Goal: Feedback & Contribution: Submit feedback/report problem

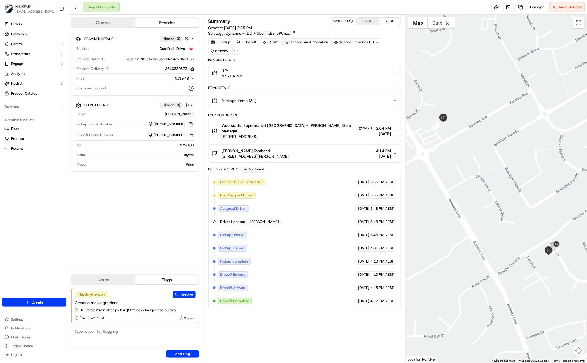
drag, startPoint x: 158, startPoint y: 226, endPoint x: 166, endPoint y: 228, distance: 9.1
click at [158, 226] on div "Provider Details Hidden ( 3 ) Provider DoorDash Drive Provider Batch ID e3c26e7…" at bounding box center [135, 148] width 128 height 233
click at [165, 235] on div "Provider Details Hidden ( 3 ) Provider DoorDash Drive Provider Batch ID e3c26e7…" at bounding box center [135, 148] width 128 height 233
click at [131, 236] on div "Provider Details Hidden ( 3 ) Provider DoorDash Drive Provider Batch ID e3c26e7…" at bounding box center [135, 148] width 128 height 233
click at [158, 221] on div "Provider Details Hidden ( 3 ) Provider DoorDash Drive Provider Batch ID e3c26e7…" at bounding box center [135, 148] width 128 height 233
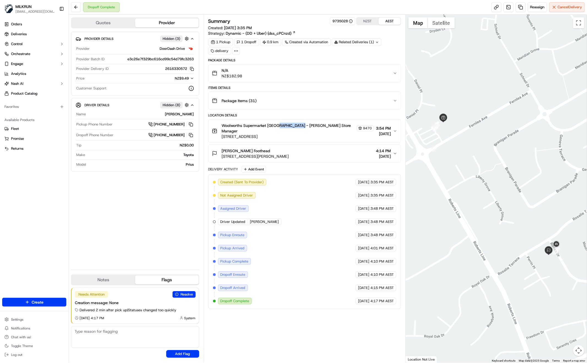
drag, startPoint x: 277, startPoint y: 124, endPoint x: 298, endPoint y: 126, distance: 21.5
click at [298, 126] on span "Woolworths Supermarket NZ - Kelvin Grove Store Manager" at bounding box center [289, 128] width 134 height 11
copy span "Kelvin Grove"
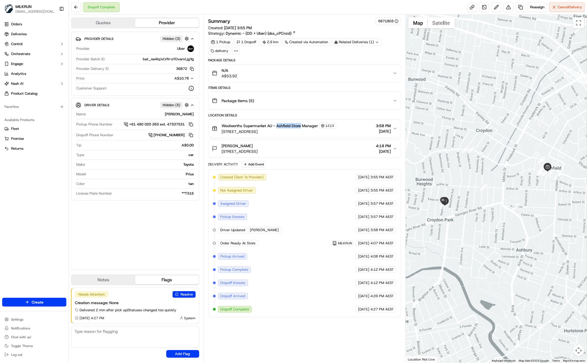
drag, startPoint x: 277, startPoint y: 125, endPoint x: 301, endPoint y: 126, distance: 24.0
click at [301, 126] on span "Woolworths Supermarket AU - Ashfield Store Manager" at bounding box center [270, 125] width 96 height 5
copy span "Ashfield Store"
drag, startPoint x: 175, startPoint y: 234, endPoint x: 181, endPoint y: 237, distance: 6.0
click at [175, 234] on div "Provider Details Hidden ( 3 ) Provider Uber Provider Batch ID bat_oa4lqJvLVN-oY…" at bounding box center [135, 148] width 128 height 233
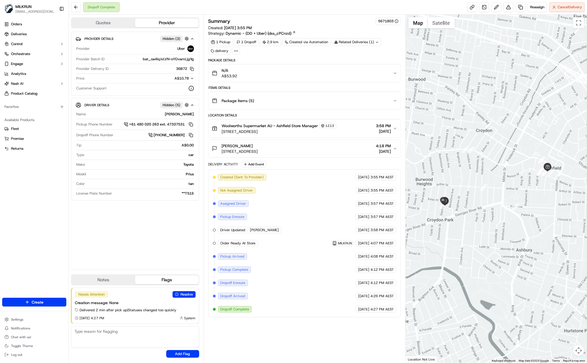
click at [160, 229] on div "Provider Details Hidden ( 3 ) Provider Uber Provider Batch ID bat_oa4lqJvLVN-oY…" at bounding box center [135, 148] width 128 height 233
click at [141, 238] on div "Provider Details Hidden ( 3 ) Provider Uber Provider Batch ID bat_oa4lqJvLVN-oY…" at bounding box center [135, 148] width 128 height 233
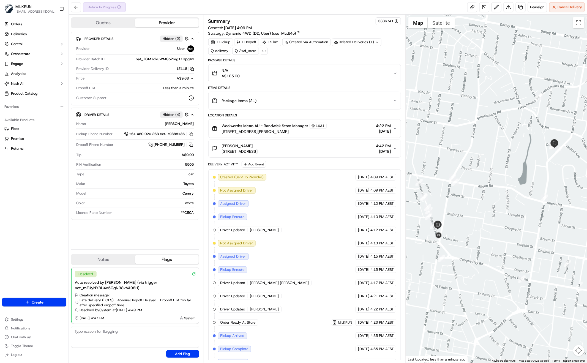
click at [393, 71] on icon "button" at bounding box center [395, 73] width 4 height 4
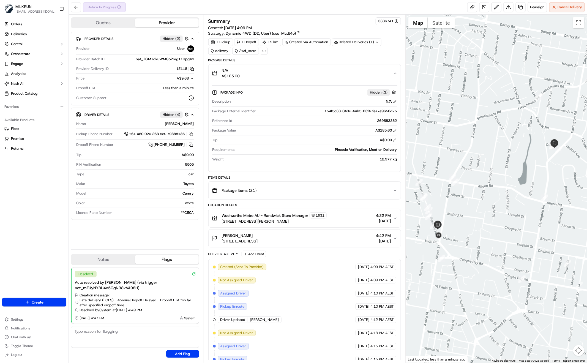
click at [393, 70] on div "N/A A$185.60" at bounding box center [302, 73] width 181 height 11
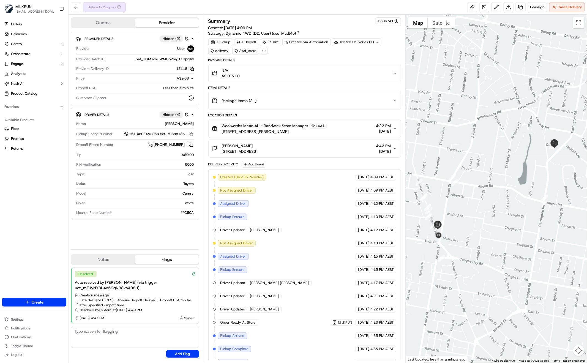
click at [395, 97] on button "Package Items ( 21 )" at bounding box center [304, 101] width 192 height 18
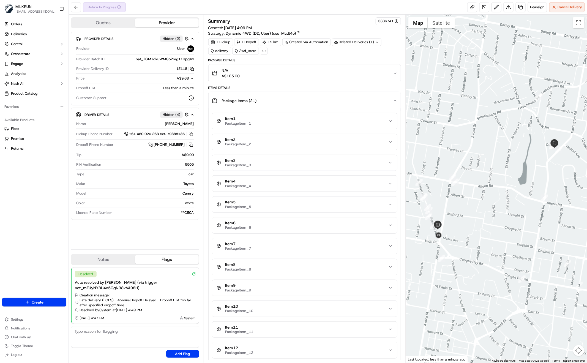
click at [394, 97] on button "Package Items ( 21 )" at bounding box center [304, 101] width 192 height 18
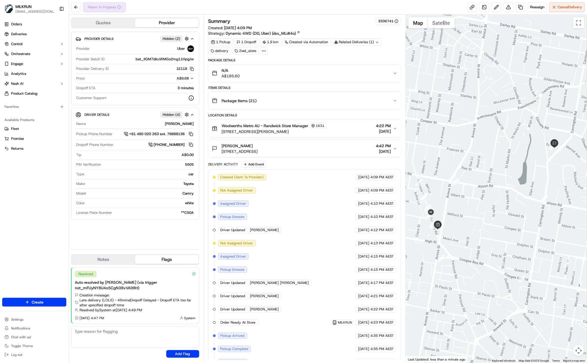
click at [391, 100] on div "Package Items ( 21 )" at bounding box center [302, 100] width 181 height 11
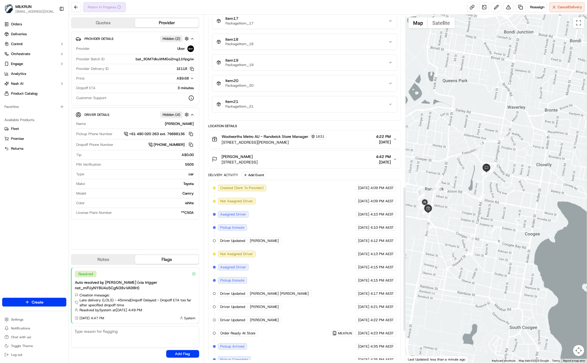
scroll to position [488, 0]
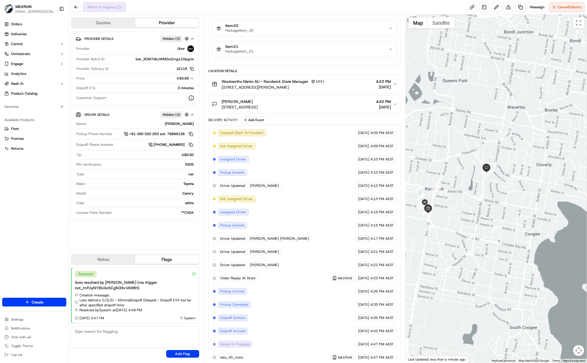
click at [138, 238] on div "Provider Details Hidden ( 2 ) Provider Uber Provider Batch ID bat_llGM7dkuWMGo2…" at bounding box center [135, 138] width 128 height 213
click at [275, 324] on div "Created (Sent To Provider) Uber 15/09/2025 4:09 PM AEST Not Assigned Driver Ube…" at bounding box center [304, 245] width 183 height 231
click at [316, 331] on div "Created (Sent To Provider) Uber 15/09/2025 4:09 PM AEST Not Assigned Driver Ube…" at bounding box center [304, 245] width 183 height 231
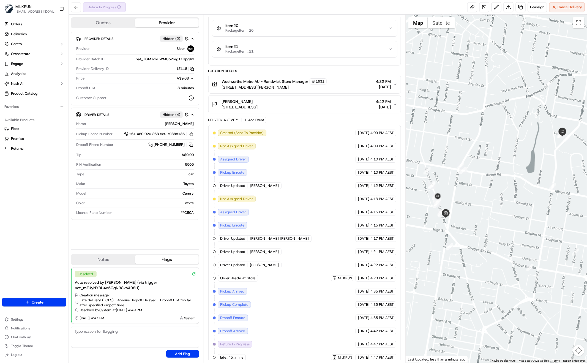
click at [273, 329] on div "Created (Sent To Provider) Uber 15/09/2025 4:09 PM AEST Not Assigned Driver Ube…" at bounding box center [304, 245] width 183 height 231
click at [311, 320] on div "Created (Sent To Provider) Uber 15/09/2025 4:09 PM AEST Not Assigned Driver Ube…" at bounding box center [304, 245] width 183 height 231
click at [47, 251] on div "Orders Deliveries Control Orchestrate Engage Analytics Nash AI Product Catalog …" at bounding box center [34, 156] width 68 height 276
click at [45, 232] on div "Orders Deliveries Control Orchestrate Engage Analytics Nash AI Product Catalog …" at bounding box center [34, 156] width 68 height 276
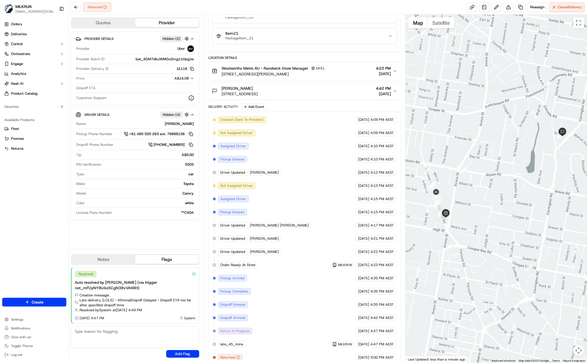
click at [177, 239] on div "Provider Details Hidden ( 2 ) Provider Uber Provider Batch ID bat_llGM7dkuWMGo2…" at bounding box center [135, 138] width 128 height 213
click at [37, 223] on div "Orders Deliveries Control Orchestrate Engage Analytics Nash AI Product Catalog …" at bounding box center [34, 156] width 68 height 276
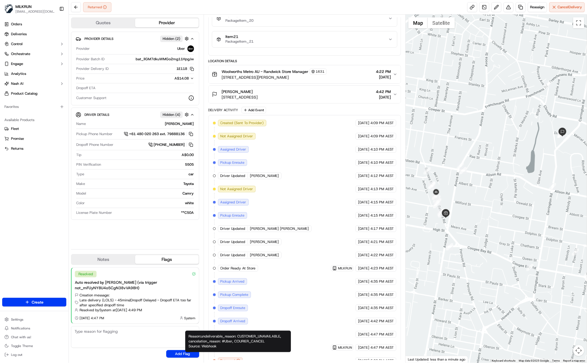
click at [239, 359] on icon "button" at bounding box center [238, 361] width 4 height 4
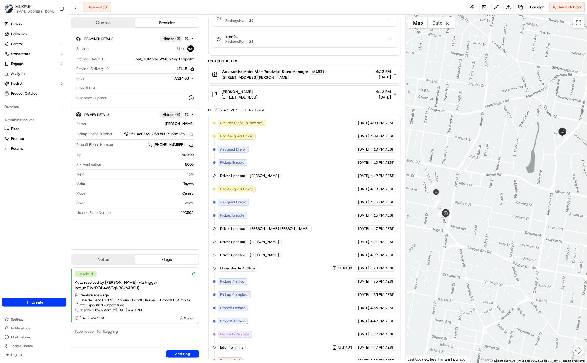
scroll to position [502, 0]
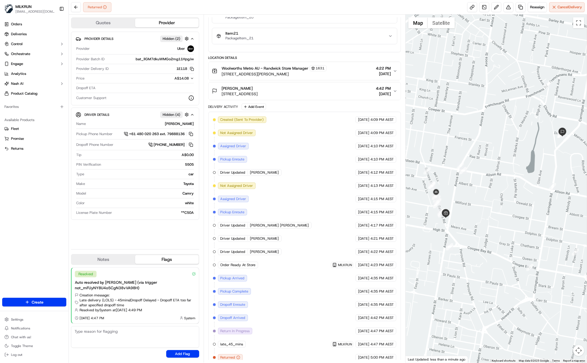
click at [161, 239] on div "Provider Details Hidden ( 2 ) Provider Uber Provider Batch ID bat_llGM7dkuWMGo2…" at bounding box center [135, 138] width 128 height 213
click at [68, 232] on div "Orders Deliveries Control Orchestrate Engage Analytics Nash AI Product Catalog …" at bounding box center [34, 156] width 68 height 276
drag, startPoint x: 373, startPoint y: 12, endPoint x: 354, endPoint y: 20, distance: 20.9
click at [373, 12] on div "Returned Reassign Cancel Delivery" at bounding box center [328, 7] width 518 height 15
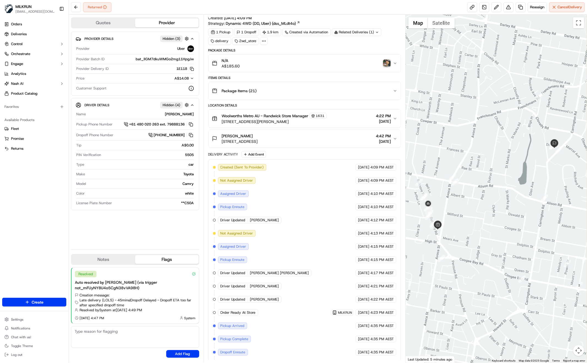
scroll to position [60, 0]
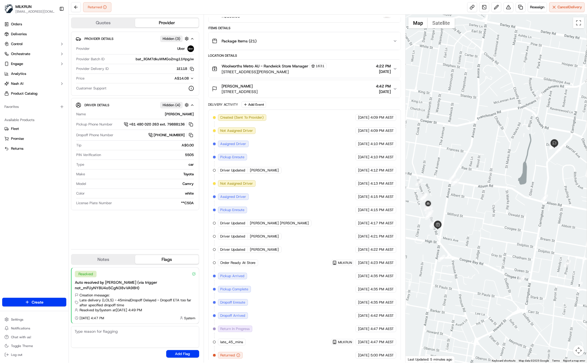
click at [85, 236] on div "Provider Details Hidden ( 3 ) Provider Uber Provider Batch ID bat_llGM7dkuWMGo2…" at bounding box center [135, 138] width 128 height 213
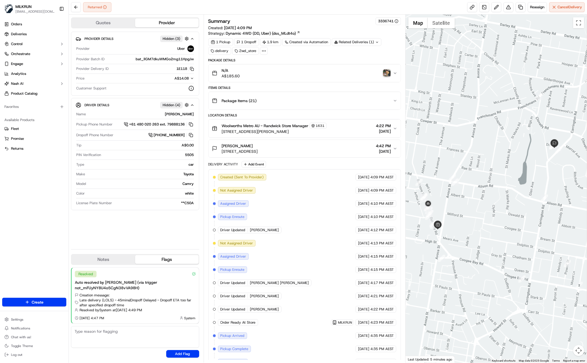
click at [387, 74] on img "button" at bounding box center [387, 73] width 8 height 8
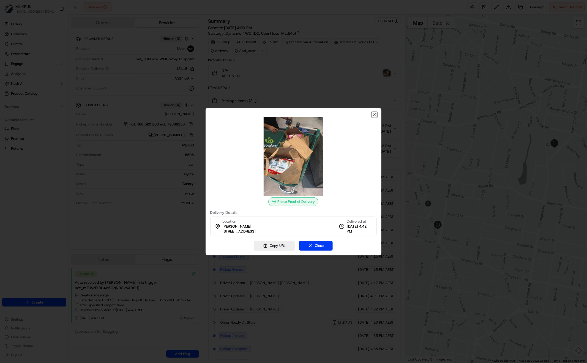
click at [375, 116] on icon "button" at bounding box center [374, 114] width 4 height 4
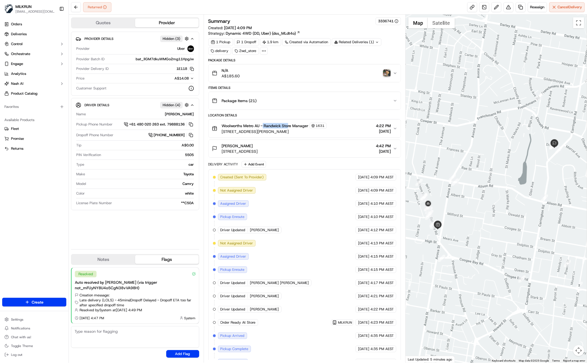
drag, startPoint x: 266, startPoint y: 125, endPoint x: 287, endPoint y: 126, distance: 21.2
click at [287, 126] on span "Woolworths Metro AU - Randwick Store Manager" at bounding box center [265, 125] width 87 height 5
click at [394, 128] on icon "button" at bounding box center [395, 128] width 2 height 1
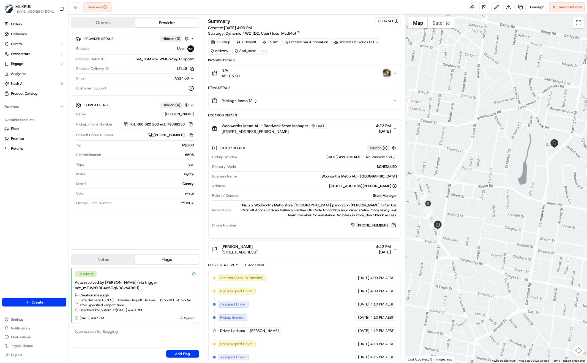
click at [396, 223] on button at bounding box center [393, 225] width 6 height 6
click at [520, 9] on link at bounding box center [520, 7] width 10 height 10
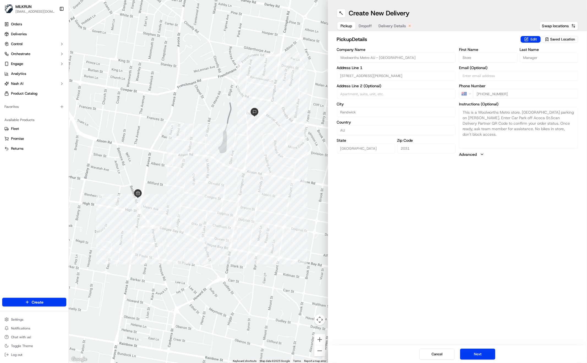
click at [390, 27] on span "Delivery Details" at bounding box center [391, 25] width 27 height 5
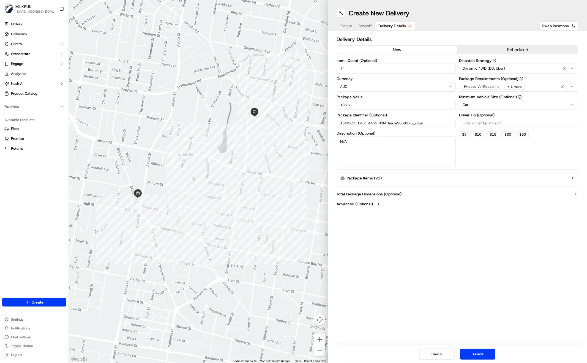
drag, startPoint x: 406, startPoint y: 50, endPoint x: 406, endPoint y: 54, distance: 3.9
click at [406, 50] on button "now" at bounding box center [397, 50] width 120 height 8
click at [480, 356] on button "Submit" at bounding box center [477, 353] width 35 height 11
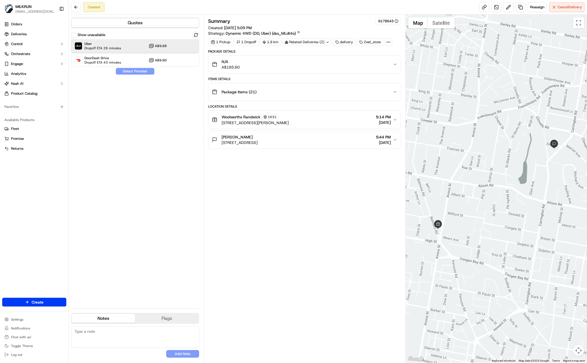
click at [139, 46] on div "Uber Dropoff ETA 26 minutes A$9.68" at bounding box center [135, 45] width 128 height 13
click at [143, 71] on button "Assign Provider" at bounding box center [134, 71] width 39 height 7
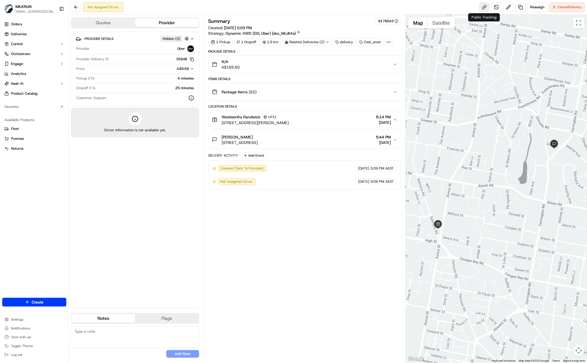
click at [481, 8] on link at bounding box center [484, 7] width 10 height 10
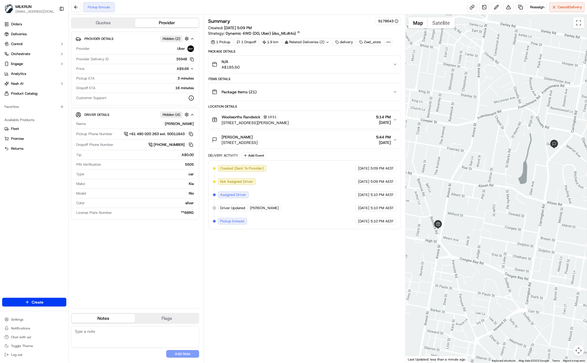
drag, startPoint x: 174, startPoint y: 258, endPoint x: 192, endPoint y: 264, distance: 19.1
click at [174, 258] on div "Provider Details Hidden ( 2 ) Provider Uber Provider Delivery ID 3594B Copy del…" at bounding box center [135, 168] width 128 height 272
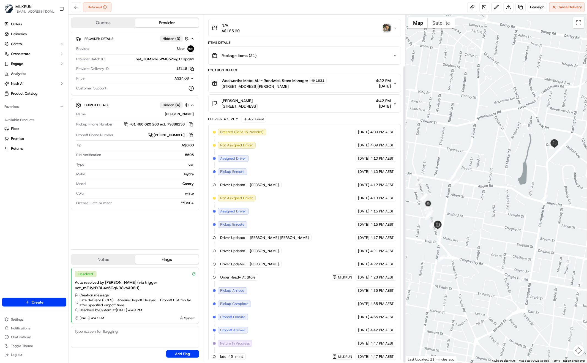
scroll to position [60, 0]
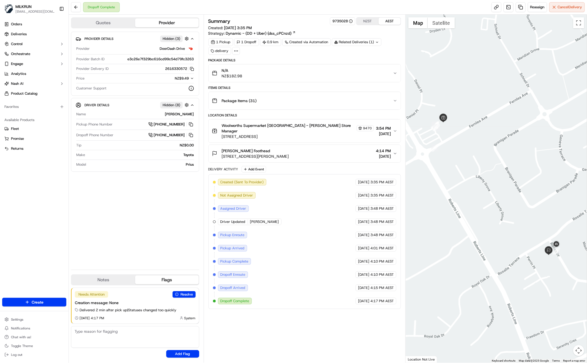
drag, startPoint x: 350, startPoint y: 321, endPoint x: 347, endPoint y: 318, distance: 4.1
click at [349, 318] on div "Summary 9735028 NZST AEST Created: 15/09/2025 3:35 PM Strategy: Dynamic - (DD +…" at bounding box center [304, 188] width 192 height 342
click at [114, 205] on div "Provider Details Hidden ( 3 ) Provider DoorDash Drive Provider Batch ID e3c26e7…" at bounding box center [135, 148] width 128 height 233
click at [390, 127] on span "3:54 PM" at bounding box center [383, 127] width 15 height 5
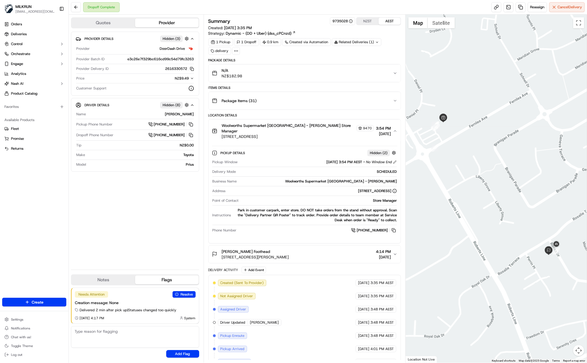
drag, startPoint x: 393, startPoint y: 224, endPoint x: 387, endPoint y: 228, distance: 7.5
click at [393, 227] on button at bounding box center [393, 230] width 6 height 6
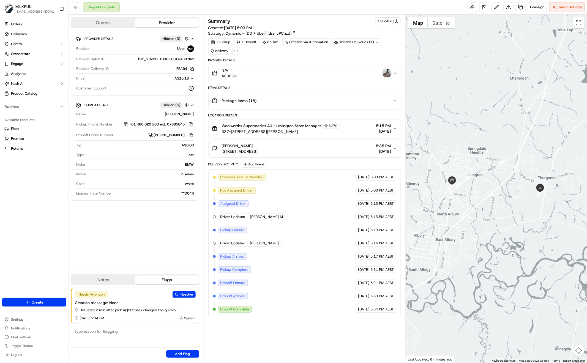
click at [385, 128] on span "[DATE]" at bounding box center [383, 130] width 15 height 5
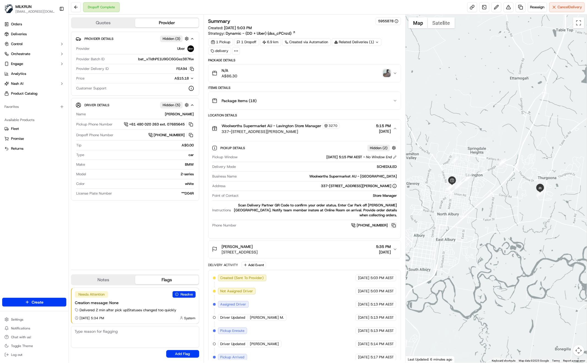
click at [395, 222] on button at bounding box center [393, 225] width 6 height 6
click at [393, 222] on button at bounding box center [393, 225] width 6 height 6
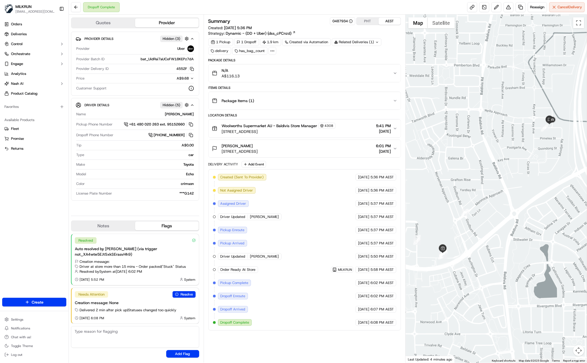
click at [376, 126] on span "5:41 PM" at bounding box center [383, 125] width 15 height 5
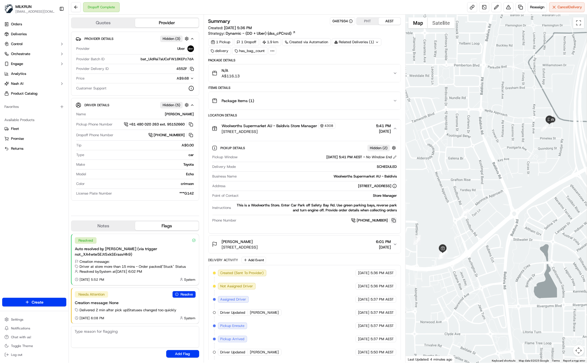
click at [395, 219] on button at bounding box center [393, 220] width 6 height 6
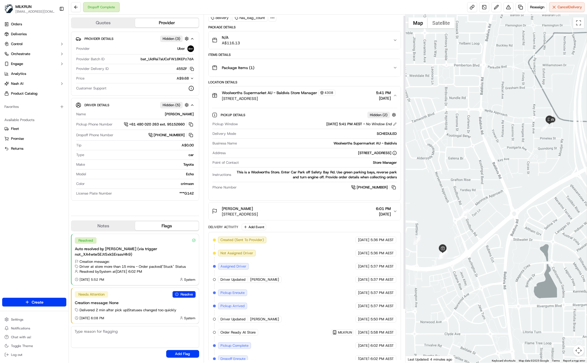
scroll to position [64, 0]
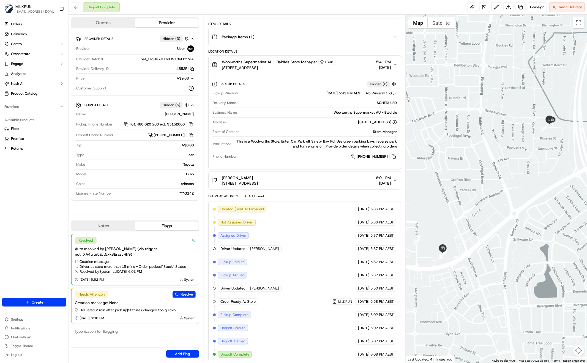
click at [26, 210] on div "Orders Deliveries Control Orchestrate Engage Analytics [PERSON_NAME] Product Ca…" at bounding box center [34, 156] width 68 height 276
drag, startPoint x: 32, startPoint y: 197, endPoint x: 121, endPoint y: 191, distance: 89.9
click at [32, 197] on div "Orders Deliveries Control Orchestrate Engage Analytics [PERSON_NAME] Product Ca…" at bounding box center [34, 156] width 68 height 276
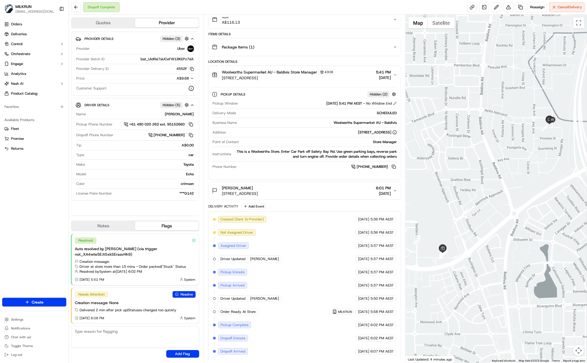
click at [391, 46] on div "Package Items ( 1 )" at bounding box center [302, 47] width 181 height 11
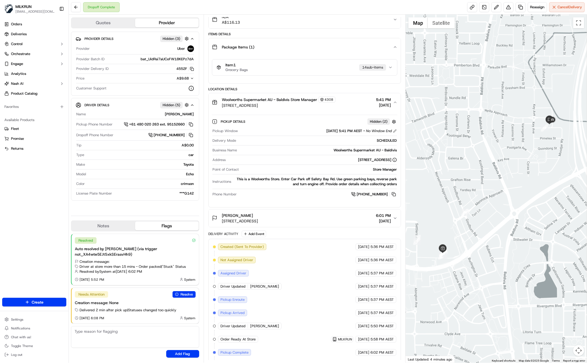
click at [395, 68] on button "Item 1 Grocery Bags 14 sub-item s" at bounding box center [304, 67] width 185 height 16
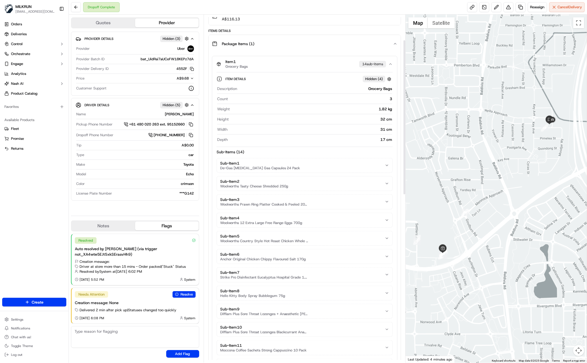
scroll to position [0, 0]
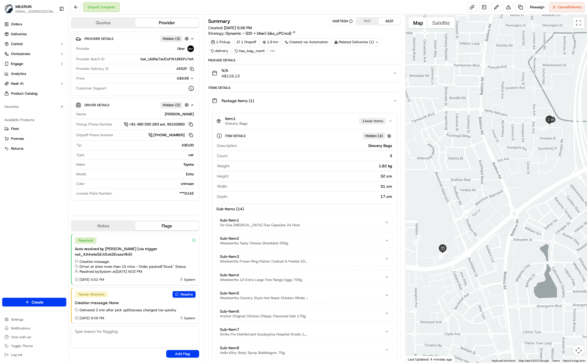
drag, startPoint x: 39, startPoint y: 209, endPoint x: 37, endPoint y: 188, distance: 21.5
click at [39, 209] on div "Orders Deliveries Control Orchestrate Engage Analytics Nash AI Product Catalog …" at bounding box center [34, 156] width 68 height 276
click at [284, 120] on div "Item 1 Grocery Bags 14 sub-item s" at bounding box center [302, 120] width 172 height 9
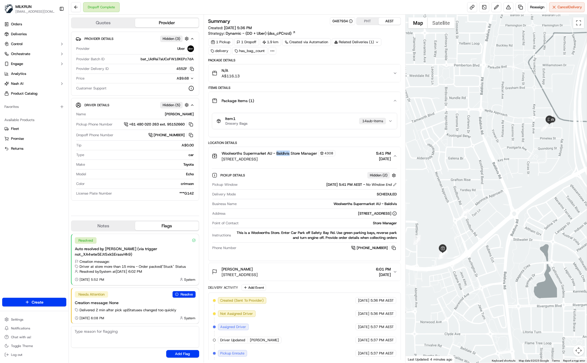
drag, startPoint x: 278, startPoint y: 150, endPoint x: 289, endPoint y: 153, distance: 11.3
click at [289, 153] on span "Woolworths Supermarket AU - Baldivis Store Manager" at bounding box center [269, 152] width 95 height 5
click at [54, 176] on div "Orders Deliveries Control Orchestrate Engage Analytics Nash AI Product Catalog …" at bounding box center [34, 156] width 68 height 276
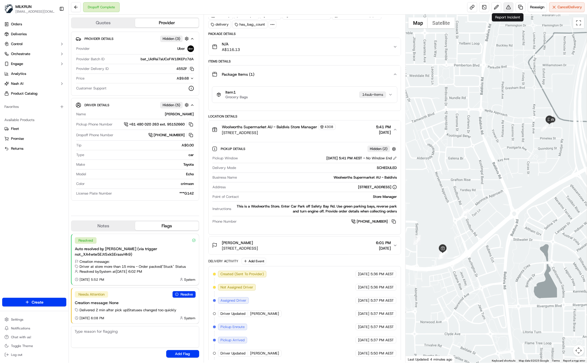
click at [510, 7] on button at bounding box center [508, 7] width 10 height 10
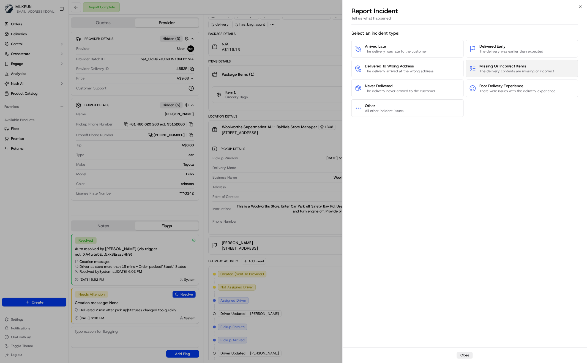
click at [496, 70] on span "The delivery contents are missing or incorrect" at bounding box center [516, 71] width 75 height 5
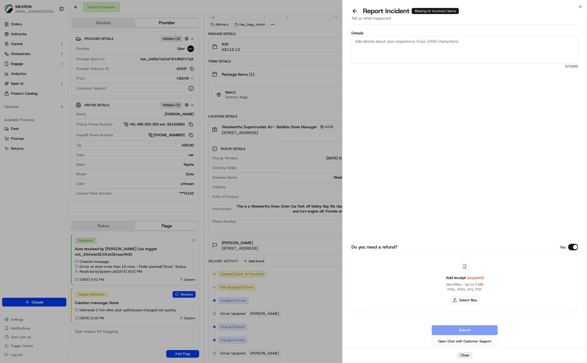
click at [393, 43] on textarea "Details" at bounding box center [464, 49] width 227 height 27
type textarea "Missing items store said it was handed out please Refund $57.26"
click at [463, 265] on icon at bounding box center [464, 266] width 5 height 5
click at [469, 265] on div at bounding box center [464, 266] width 12 height 12
click at [466, 268] on icon at bounding box center [464, 267] width 3 height 4
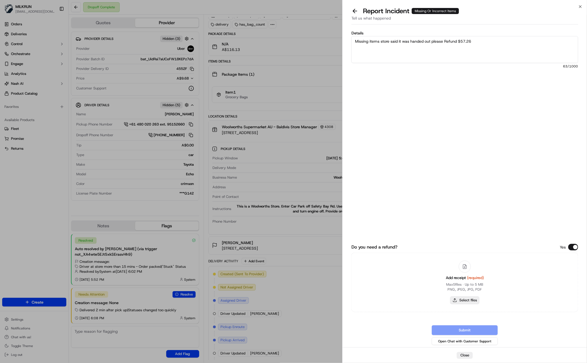
click at [466, 300] on button "Select files" at bounding box center [464, 300] width 29 height 8
type input "C:\fakepath\Screen Shot 2025-09-15 at 6.24.38 pm.png"
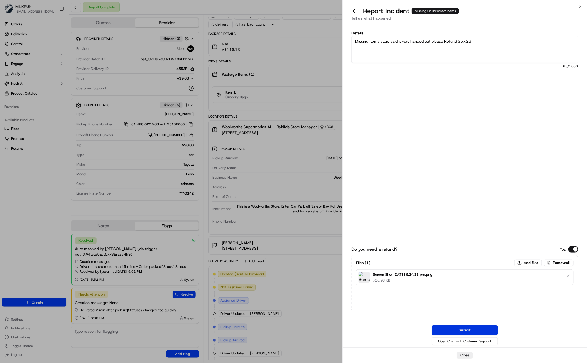
click at [463, 330] on button "Submit" at bounding box center [464, 330] width 66 height 10
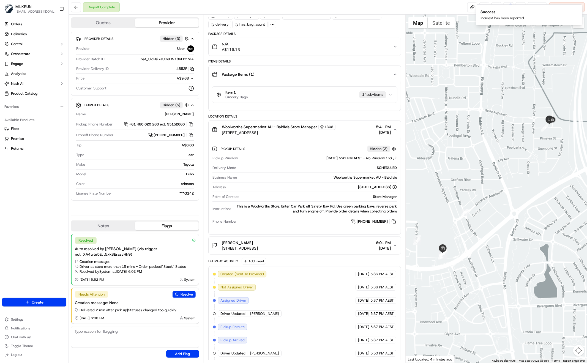
drag, startPoint x: 32, startPoint y: 181, endPoint x: 28, endPoint y: 166, distance: 15.7
click at [32, 180] on div "Orders Deliveries Control Orchestrate Engage Analytics Nash AI Product Catalog …" at bounding box center [34, 156] width 68 height 276
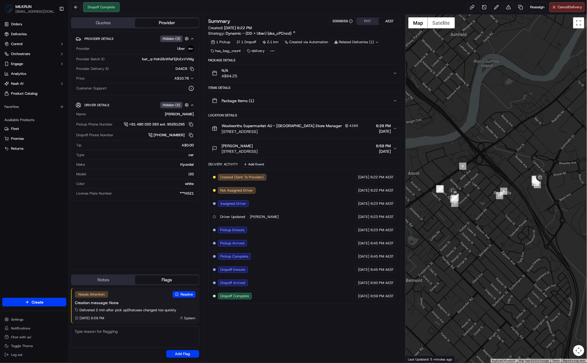
click at [395, 129] on icon "button" at bounding box center [395, 128] width 4 height 4
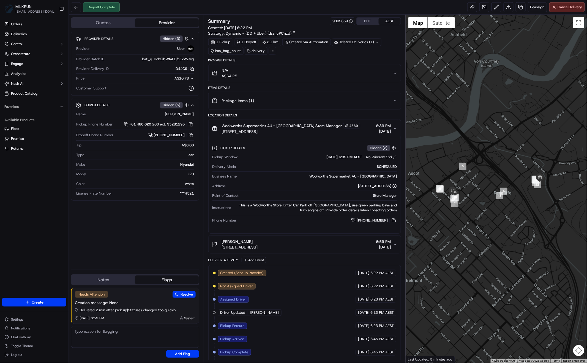
click at [395, 126] on icon "button" at bounding box center [395, 128] width 4 height 4
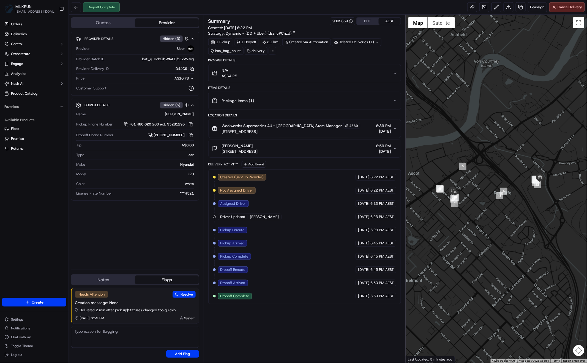
click at [395, 147] on icon "button" at bounding box center [395, 148] width 4 height 4
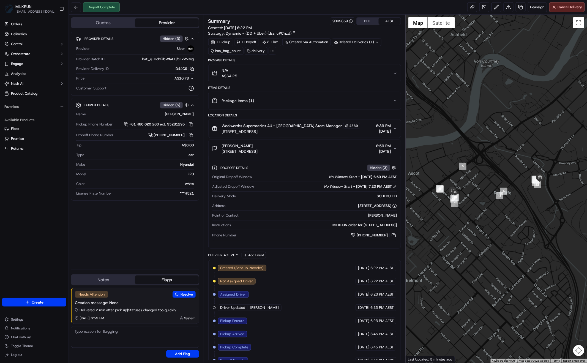
click at [391, 71] on div "N/A A$64.25" at bounding box center [302, 73] width 181 height 11
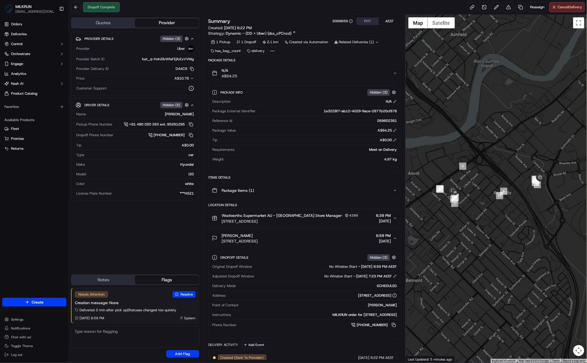
click at [392, 71] on div "N/A A$64.25" at bounding box center [302, 73] width 181 height 11
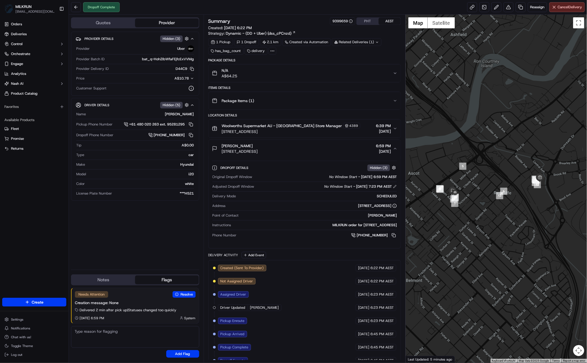
click at [395, 150] on icon "button" at bounding box center [395, 148] width 4 height 4
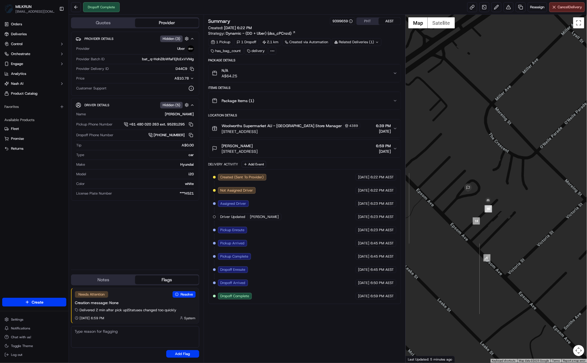
drag, startPoint x: 167, startPoint y: 221, endPoint x: 168, endPoint y: 223, distance: 3.1
click at [167, 221] on div "Provider Details Hidden ( 3 ) Provider Uber Provider Batch ID bat_q-Hoh2ibWfaFE…" at bounding box center [135, 148] width 128 height 233
drag, startPoint x: 498, startPoint y: 206, endPoint x: 483, endPoint y: 200, distance: 16.3
click at [482, 199] on div at bounding box center [495, 189] width 181 height 348
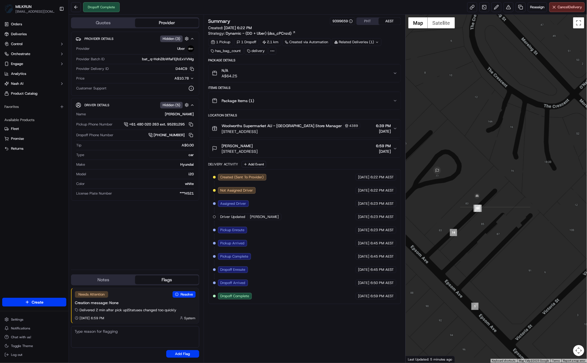
click at [471, 260] on div at bounding box center [495, 189] width 181 height 348
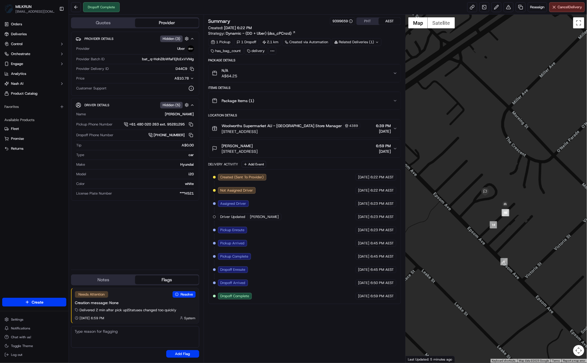
click at [467, 215] on div at bounding box center [495, 189] width 181 height 348
drag, startPoint x: 222, startPoint y: 150, endPoint x: 298, endPoint y: 153, distance: 75.4
click at [298, 153] on button "Maria Thomson Unit 18/77 Epsom Ave, Redcliffe, WA 6104, AU 6:59 PM 15/09/2025" at bounding box center [304, 149] width 192 height 18
copy span "Unit 18/77 Epsom Ave, Redcliffe, WA 6104, AU"
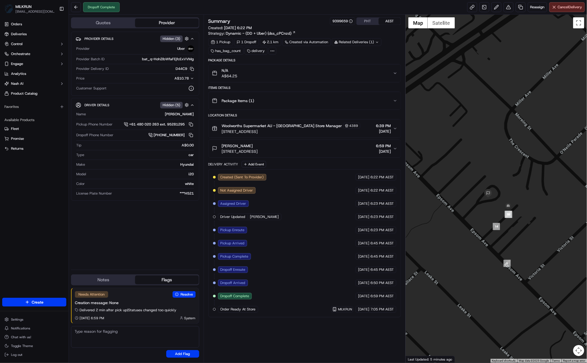
click at [155, 249] on div "Provider Details Hidden ( 3 ) Provider Uber Provider Batch ID bat_q-Hoh2ibWfaFE…" at bounding box center [135, 148] width 128 height 233
click at [508, 6] on button at bounding box center [508, 7] width 10 height 10
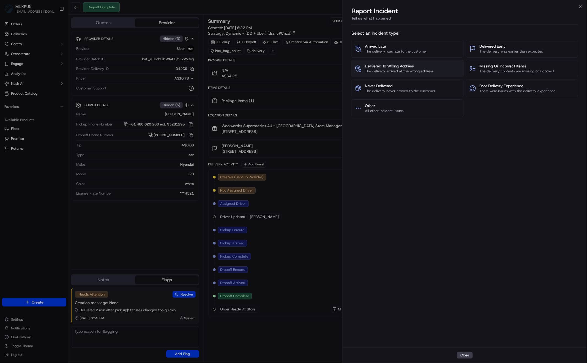
click at [401, 71] on span "The delivery arrived at the wrong address" at bounding box center [399, 71] width 68 height 5
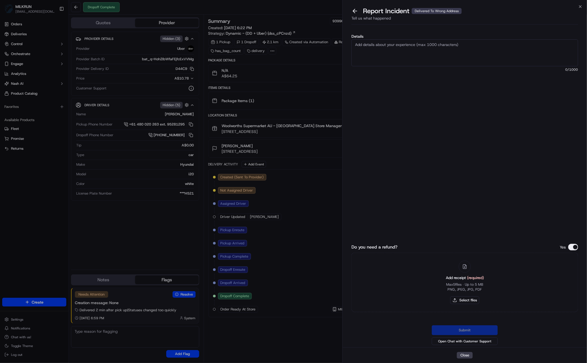
click at [411, 51] on textarea "Details" at bounding box center [464, 52] width 227 height 27
click at [474, 46] on textarea "Driver delivered clearly to the wrong address please Refund" at bounding box center [464, 52] width 227 height 27
type textarea "Driver delivered clearly to the wrong address please Refund $60.25"
click at [468, 301] on button "Select files" at bounding box center [464, 300] width 29 height 8
type input "C:\fakepath\Screen Shot 2025-09-15 at 7.10.15 pm.png"
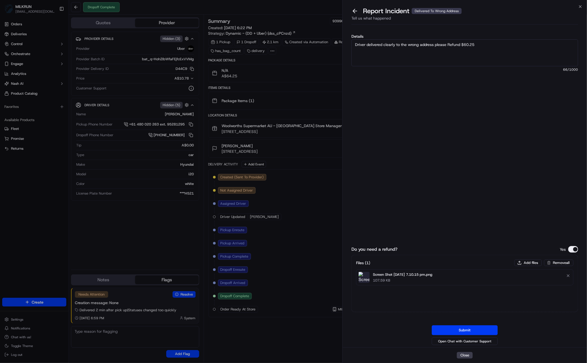
click at [467, 329] on button "Submit" at bounding box center [464, 330] width 66 height 10
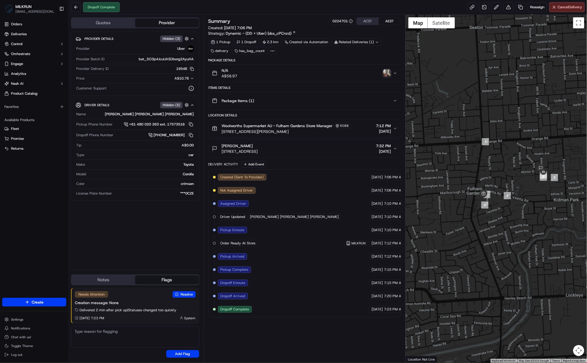
click at [556, 160] on div at bounding box center [495, 189] width 181 height 348
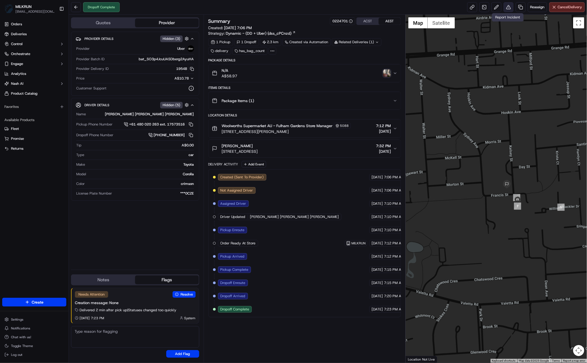
click at [507, 5] on button at bounding box center [508, 7] width 10 height 10
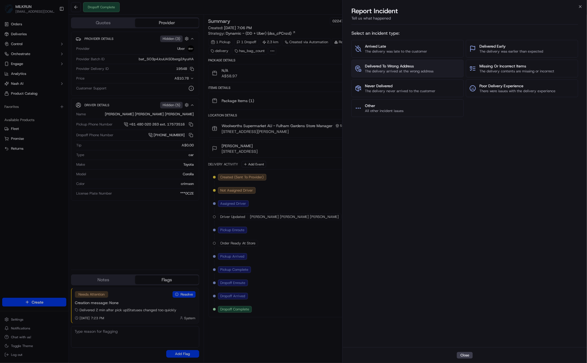
click at [387, 69] on span "The delivery arrived at the wrong address" at bounding box center [399, 71] width 68 height 5
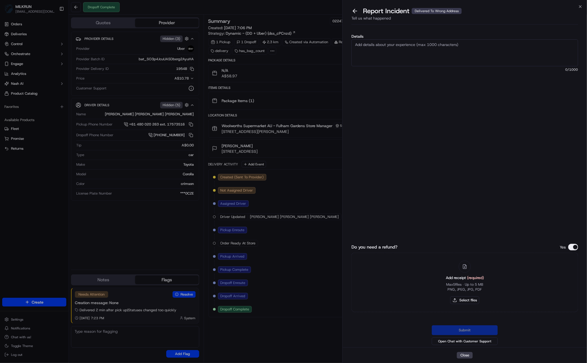
click at [388, 54] on textarea "Details" at bounding box center [464, 52] width 227 height 27
click at [470, 44] on textarea "Delivered to the wrong address please Refund" at bounding box center [464, 52] width 227 height 27
type textarea "Delivered to the wrong address please Refund $58.97"
click at [465, 301] on button "Select files" at bounding box center [464, 300] width 29 height 8
type input "C:\fakepath\Screen Shot [DATE] 7.49.22 pm.png"
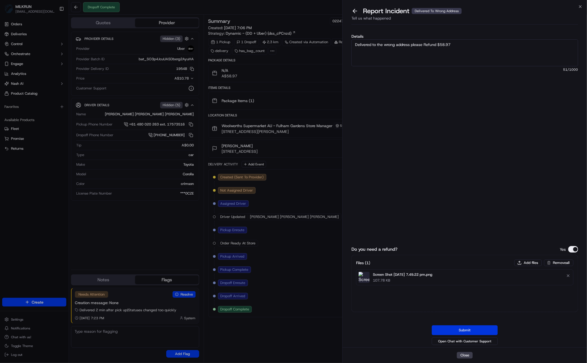
click at [460, 328] on button "Submit" at bounding box center [464, 330] width 66 height 10
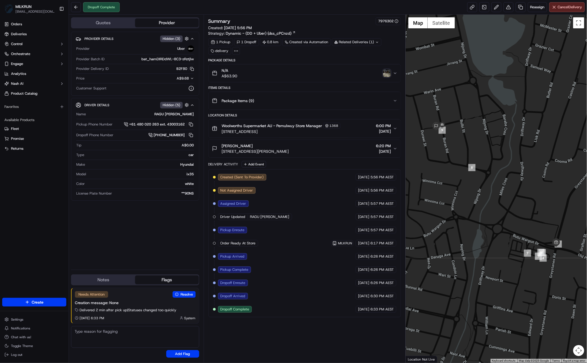
click at [397, 127] on icon "button" at bounding box center [395, 128] width 4 height 4
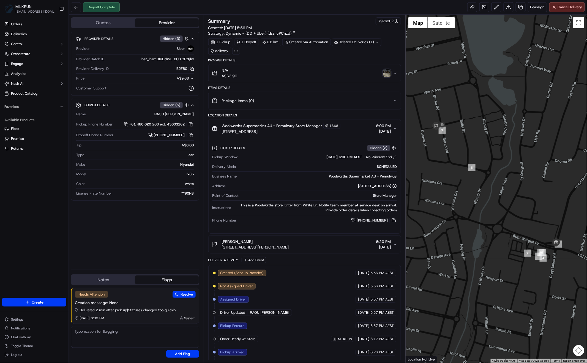
click at [374, 221] on span "[PHONE_NUMBER]" at bounding box center [371, 220] width 31 height 5
click at [395, 218] on button at bounding box center [393, 220] width 6 height 6
drag, startPoint x: 222, startPoint y: 123, endPoint x: 305, endPoint y: 126, distance: 83.6
click at [305, 125] on span "Woolworths Supermarket AU - Pemulwuy Store Manager" at bounding box center [272, 125] width 100 height 5
copy span "Woolworths Supermarket AU - Pemulwuy Store"
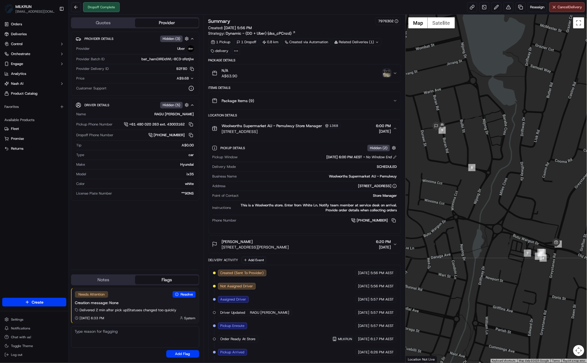
click at [132, 233] on div "Provider Details Hidden ( 3 ) Provider Uber Provider Batch ID bat_hamDIRDdWL-8C…" at bounding box center [135, 148] width 128 height 233
click at [153, 224] on div "Provider Details Hidden ( 3 ) Provider Uber Provider Batch ID bat_hamDIRDdWL-8C…" at bounding box center [135, 148] width 128 height 233
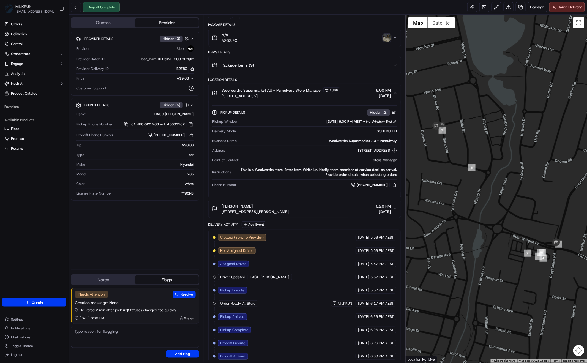
scroll to position [51, 0]
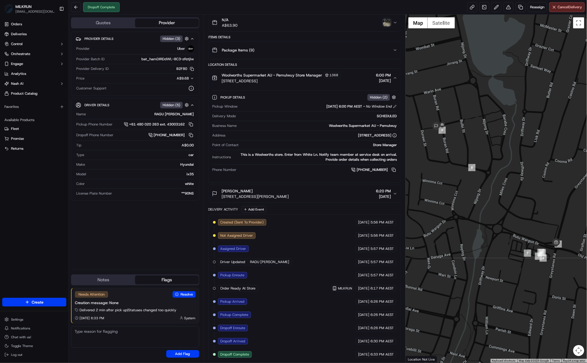
drag, startPoint x: 219, startPoint y: 189, endPoint x: 252, endPoint y: 190, distance: 32.7
click at [257, 189] on div "[PERSON_NAME] [STREET_ADDRESS][PERSON_NAME]" at bounding box center [250, 193] width 77 height 11
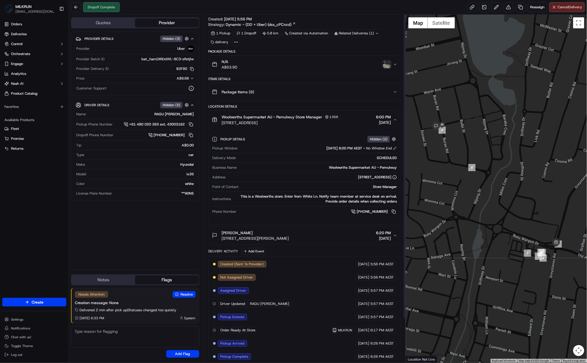
scroll to position [0, 0]
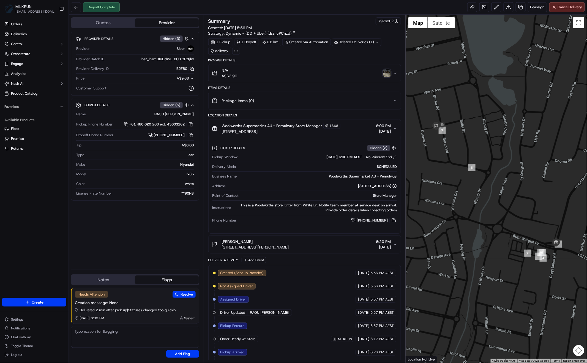
click at [385, 75] on img "button" at bounding box center [387, 73] width 8 height 8
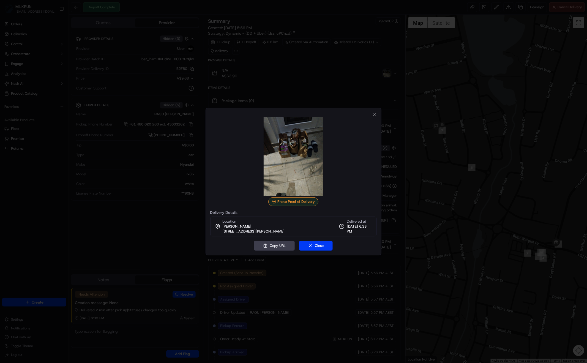
click at [333, 80] on div at bounding box center [293, 181] width 587 height 363
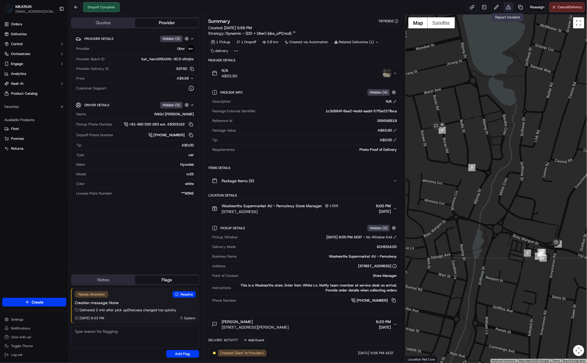
click at [510, 9] on button at bounding box center [508, 7] width 10 height 10
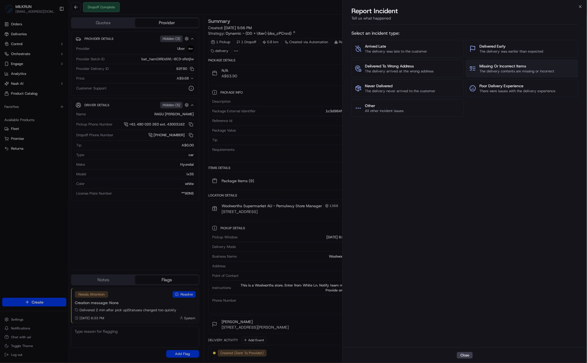
click at [492, 66] on span "Missing Or Incorrect Items" at bounding box center [516, 65] width 75 height 5
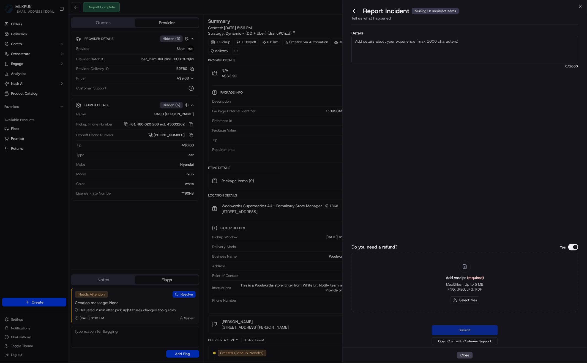
click at [386, 49] on textarea "Details" at bounding box center [464, 49] width 227 height 27
click at [515, 43] on textarea "Driver delivered the wrong items the wrong customer please refund $63.90" at bounding box center [464, 49] width 227 height 27
type textarea "Driver delivered the wrong items the wrong customer please refund $63.90"
click at [468, 301] on button "Select files" at bounding box center [464, 300] width 29 height 8
type input "C:\fakepath\Screen Shot [DATE] 8.11.15 pm.png"
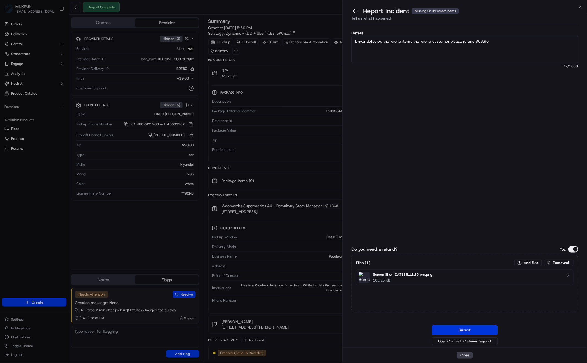
click at [464, 330] on button "Submit" at bounding box center [464, 330] width 66 height 10
